Goal: Task Accomplishment & Management: Complete application form

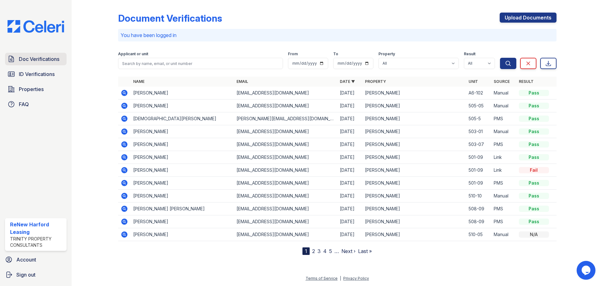
click at [48, 57] on span "Doc Verifications" at bounding box center [39, 59] width 41 height 8
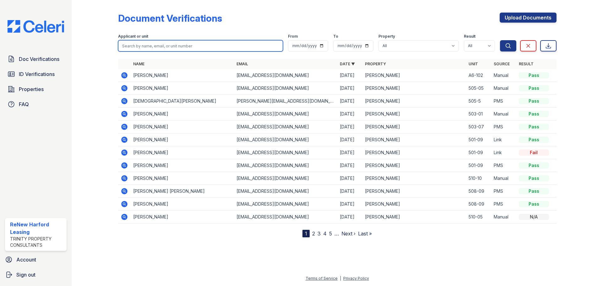
click at [145, 49] on input "search" at bounding box center [200, 45] width 165 height 11
type input "EDESE"
click at [500, 40] on button "Search" at bounding box center [508, 45] width 16 height 11
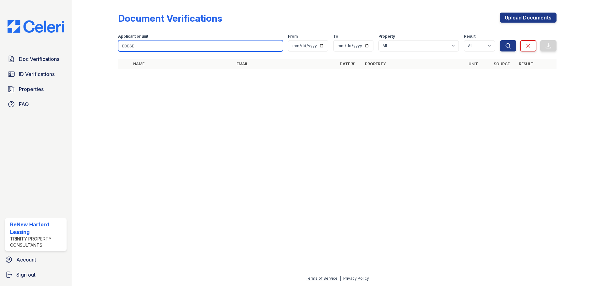
click at [145, 49] on input "EDESE" at bounding box center [200, 45] width 165 height 11
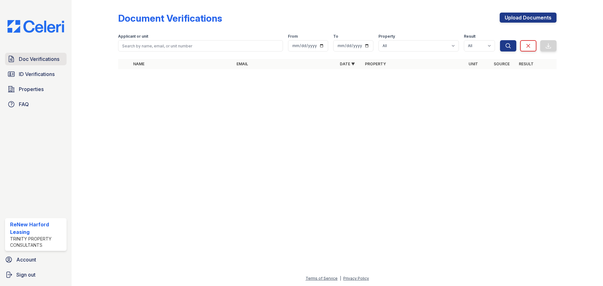
click at [40, 59] on span "Doc Verifications" at bounding box center [39, 59] width 41 height 8
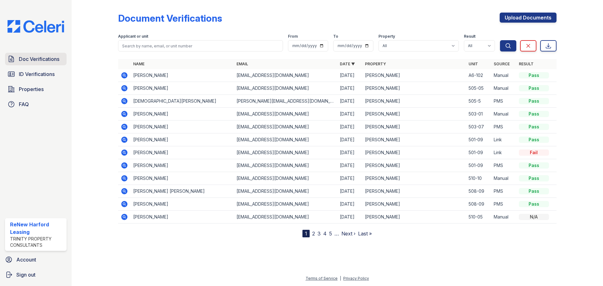
click at [27, 54] on link "Doc Verifications" at bounding box center [36, 59] width 62 height 13
click at [527, 14] on link "Upload Documents" at bounding box center [528, 18] width 57 height 10
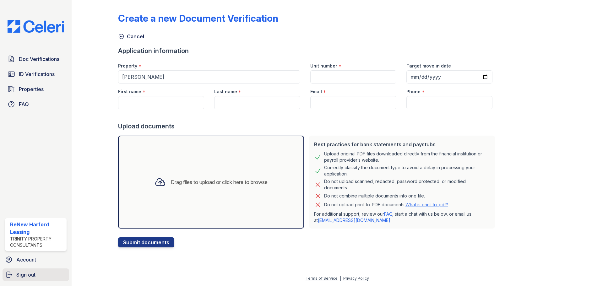
click at [25, 275] on span "Sign out" at bounding box center [25, 275] width 19 height 8
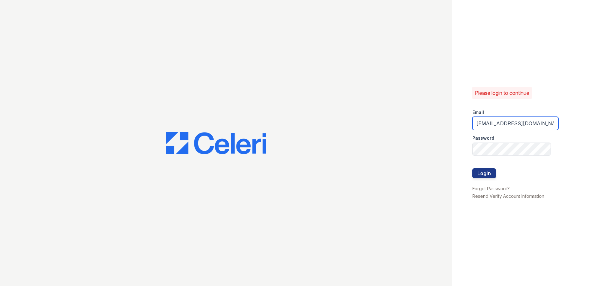
click at [518, 124] on input "renewharford@trinity-pm.com" at bounding box center [515, 123] width 86 height 13
type input "renewbelcamp@trinity-pm.com"
click at [488, 175] on button "Login" at bounding box center [484, 173] width 24 height 10
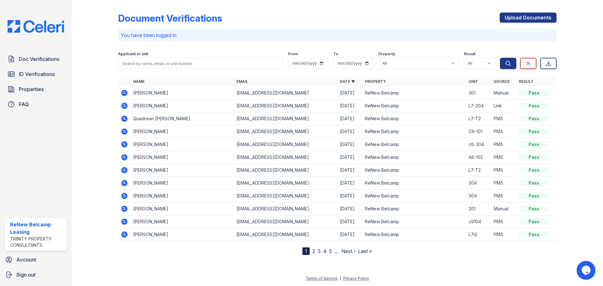
click at [122, 92] on icon at bounding box center [124, 93] width 6 height 6
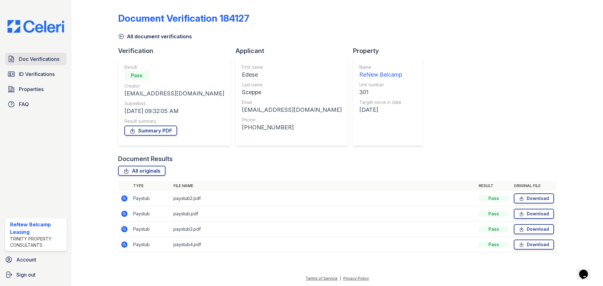
click at [24, 60] on span "Doc Verifications" at bounding box center [39, 59] width 41 height 8
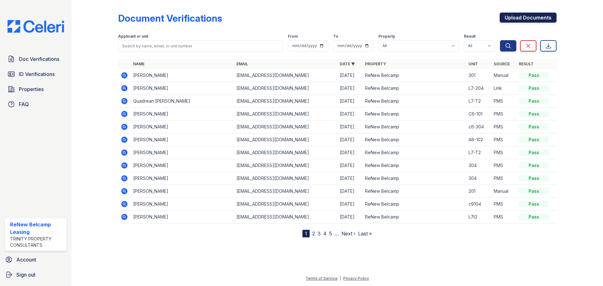
click at [514, 18] on link "Upload Documents" at bounding box center [528, 18] width 57 height 10
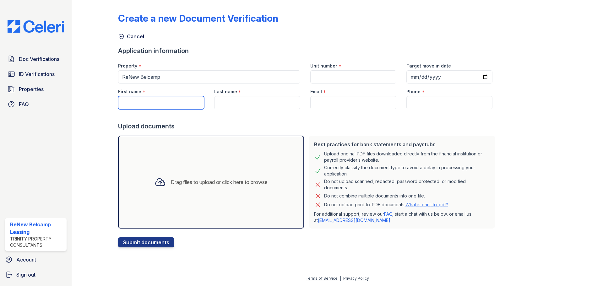
click at [129, 100] on input "First name" at bounding box center [161, 102] width 86 height 13
click at [129, 100] on input "eDESE" at bounding box center [161, 102] width 86 height 13
type input "Edese"
click at [228, 102] on input "Last name" at bounding box center [257, 102] width 86 height 13
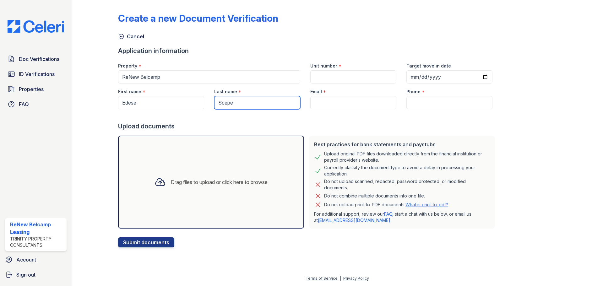
click at [227, 102] on input "Scepe" at bounding box center [257, 102] width 86 height 13
type input "Sceppe"
click at [338, 74] on input "Unit number" at bounding box center [353, 76] width 86 height 13
